Goal: Register for event/course

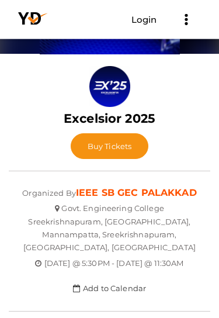
scroll to position [57, 0]
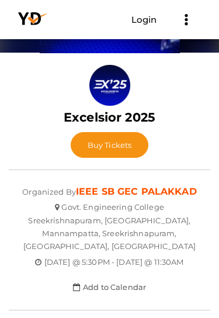
click at [126, 150] on button "Buy Tickets" at bounding box center [110, 145] width 78 height 26
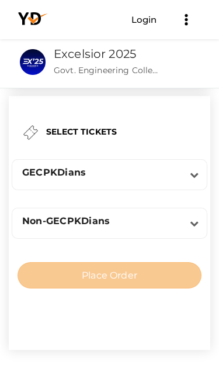
click at [187, 172] on div "GECPKDians" at bounding box center [106, 172] width 168 height 11
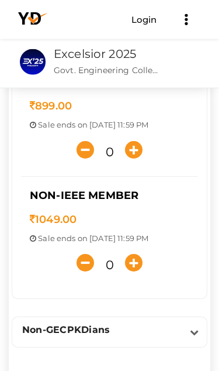
click at [140, 266] on icon "button" at bounding box center [134, 263] width 18 height 18
type input "1"
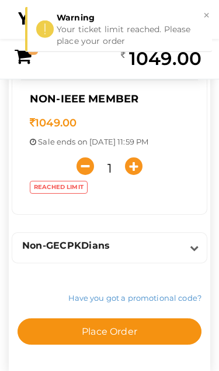
scroll to position [243, 0]
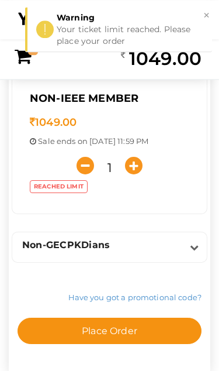
click at [152, 335] on button "Place Order" at bounding box center [110, 330] width 184 height 26
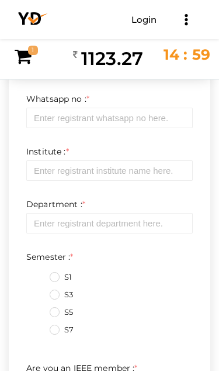
scroll to position [0, 0]
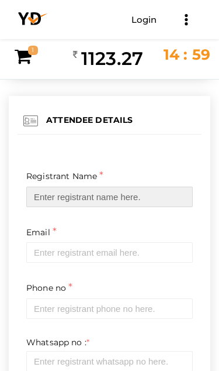
click at [46, 202] on input "text" at bounding box center [109, 196] width 167 height 20
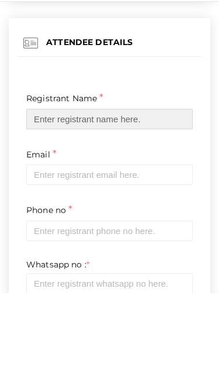
type input "[PERSON_NAME]"
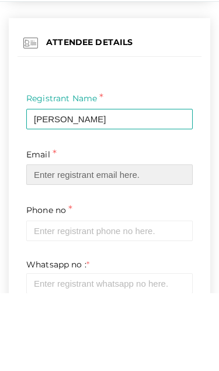
scroll to position [1, 0]
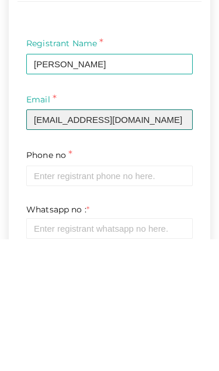
type input "[EMAIL_ADDRESS][DOMAIN_NAME]"
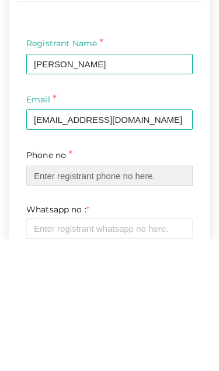
click at [40, 297] on input "text" at bounding box center [109, 307] width 167 height 20
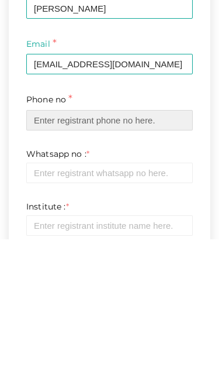
click at [150, 241] on input "text" at bounding box center [109, 251] width 167 height 20
click at [160, 241] on input "text" at bounding box center [109, 251] width 167 height 20
paste input "7"
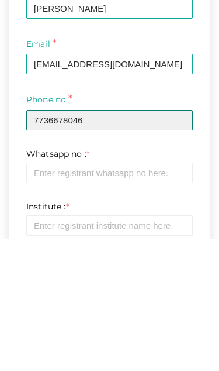
type input "7736678046"
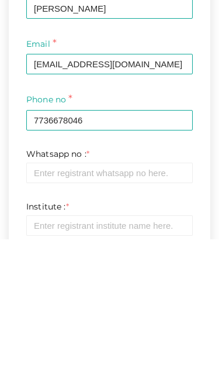
click at [33, 294] on input "text" at bounding box center [109, 304] width 167 height 20
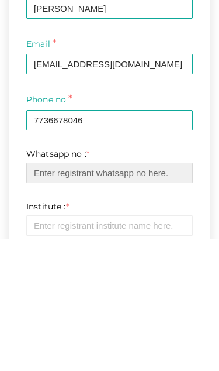
scroll to position [109, 0]
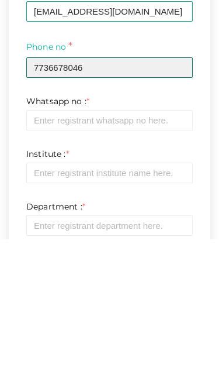
click at [56, 189] on input "7736678046" at bounding box center [109, 199] width 167 height 20
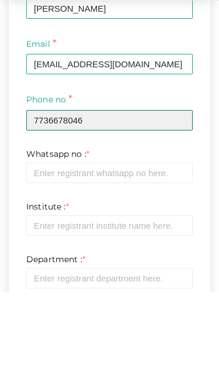
click at [49, 189] on input "7736678046" at bounding box center [109, 199] width 167 height 20
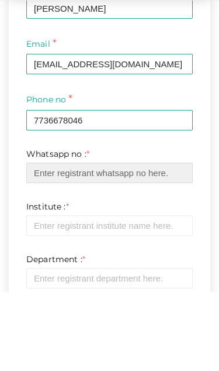
click at [140, 241] on input "text" at bounding box center [109, 251] width 167 height 20
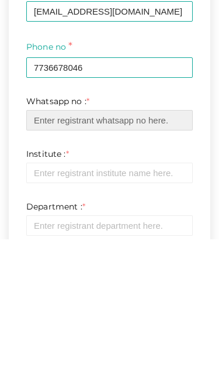
click at [51, 241] on input "text" at bounding box center [109, 251] width 167 height 20
paste input "7736678046"
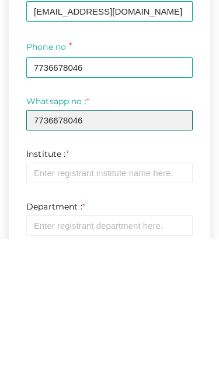
type input "7736678046"
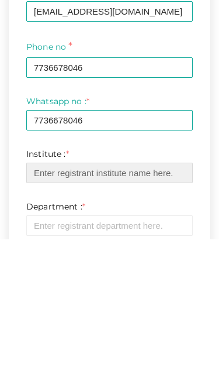
click at [47, 294] on input "text" at bounding box center [109, 304] width 167 height 20
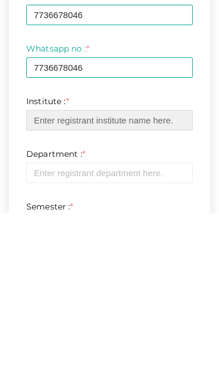
click at [44, 268] on input "text" at bounding box center [109, 278] width 167 height 20
click at [34, 268] on input "text" at bounding box center [109, 278] width 167 height 20
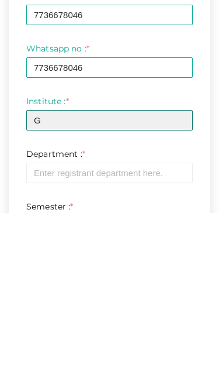
scroll to position [162, 0]
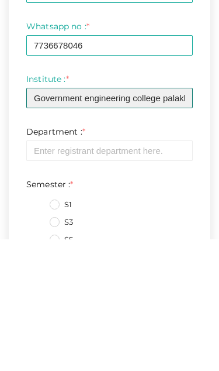
type input "Government engineering college palakkad"
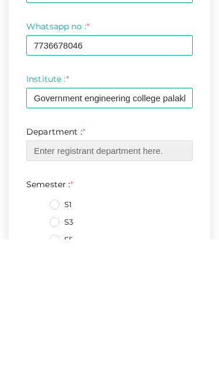
click at [167, 272] on input "text" at bounding box center [109, 282] width 167 height 20
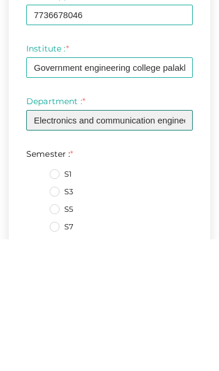
type input "Electronics and communication engineering"
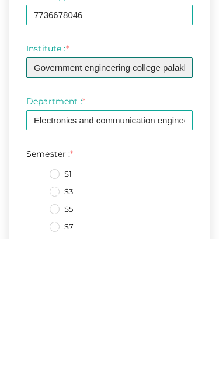
click at [181, 189] on input "Government engineering college palakkad" at bounding box center [109, 199] width 167 height 20
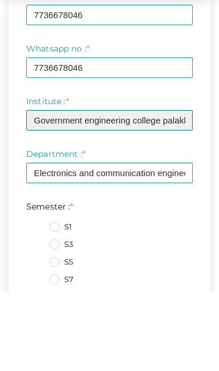
click at [178, 189] on input "Government engineering college palakkad" at bounding box center [109, 199] width 167 height 20
click at [172, 189] on input "Government engineering college palakkad" at bounding box center [109, 199] width 167 height 20
click at [161, 189] on input "Government engineering college palakkad" at bounding box center [109, 199] width 167 height 20
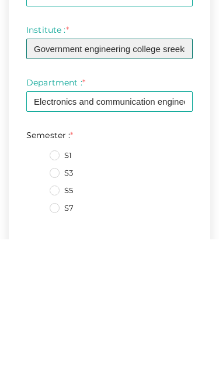
scroll to position [245, 0]
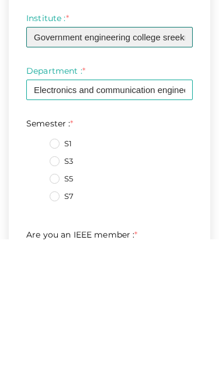
type input "Government engineering college sreekrishnapuram"
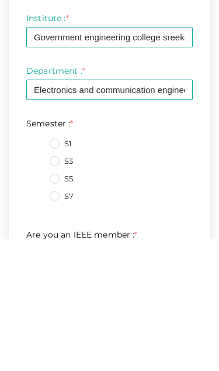
click at [56, 269] on label "S1" at bounding box center [61, 275] width 22 height 12
click at [38, 272] on input "S1" at bounding box center [38, 272] width 0 height 0
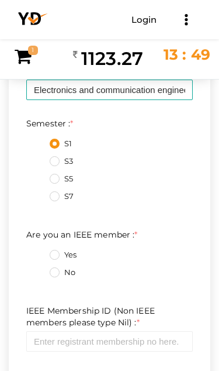
click at [51, 164] on label "S3" at bounding box center [61, 161] width 23 height 12
click at [38, 158] on input "S3" at bounding box center [38, 158] width 0 height 0
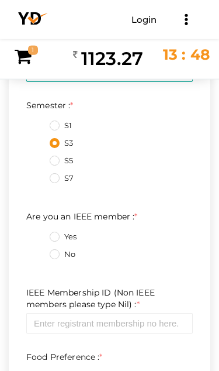
scroll to position [426, 0]
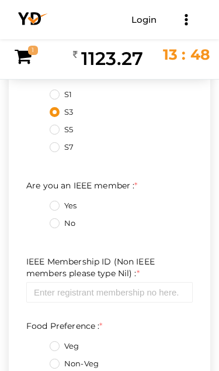
click at [64, 226] on label "No" at bounding box center [63, 223] width 26 height 12
click at [38, 220] on member\+1\+ "No" at bounding box center [38, 220] width 0 height 0
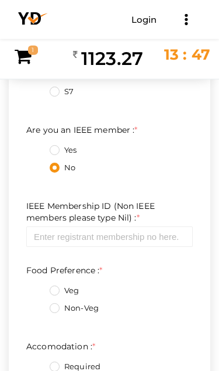
scroll to position [481, 0]
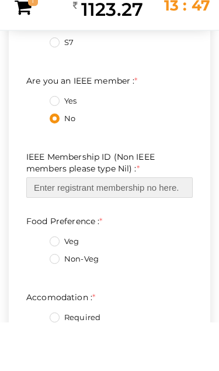
click at [155, 241] on input "text" at bounding box center [109, 236] width 167 height 20
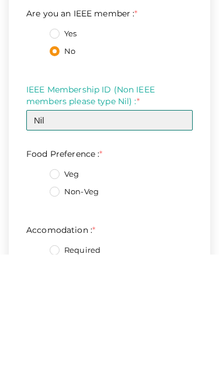
type input "Nil"
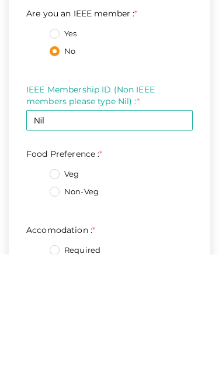
click at [50, 302] on label "Non-Veg" at bounding box center [74, 308] width 49 height 12
click at [38, 305] on Preference\+1\+ "Non-Veg" at bounding box center [38, 305] width 0 height 0
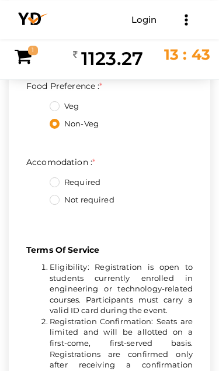
scroll to position [665, 0]
click at [53, 205] on label "Not required" at bounding box center [82, 200] width 65 height 12
click at [38, 196] on input "Not required" at bounding box center [38, 196] width 0 height 0
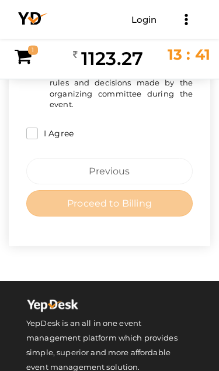
scroll to position [1226, 0]
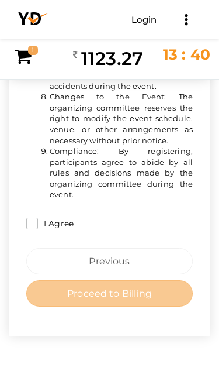
click at [30, 217] on input "I Agree" at bounding box center [32, 223] width 12 height 12
checkbox input "true"
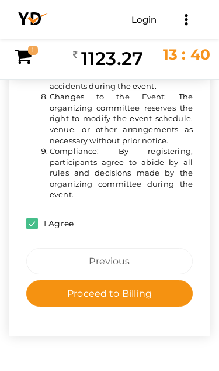
click at [150, 288] on span "Proceed to Billing" at bounding box center [109, 293] width 85 height 11
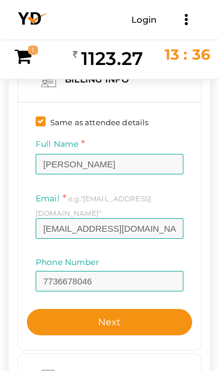
scroll to position [54, 0]
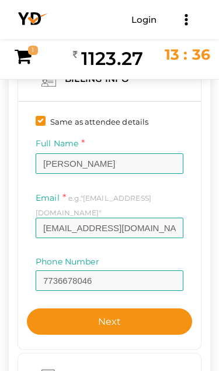
click at [155, 311] on button "Next" at bounding box center [109, 321] width 165 height 26
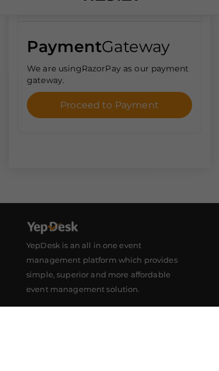
scroll to position [182, 0]
